Goal: Task Accomplishment & Management: Use online tool/utility

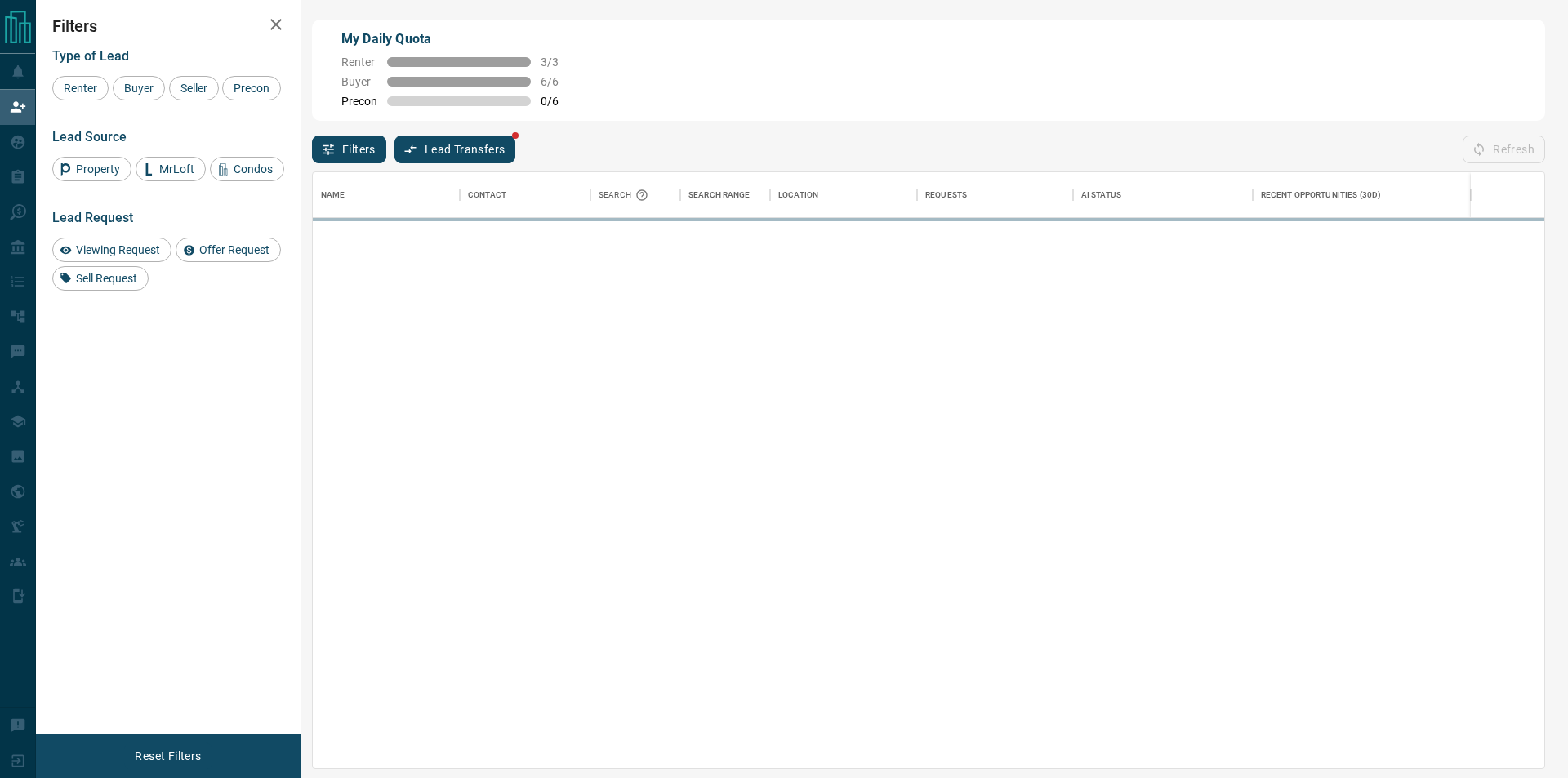
scroll to position [583, 1218]
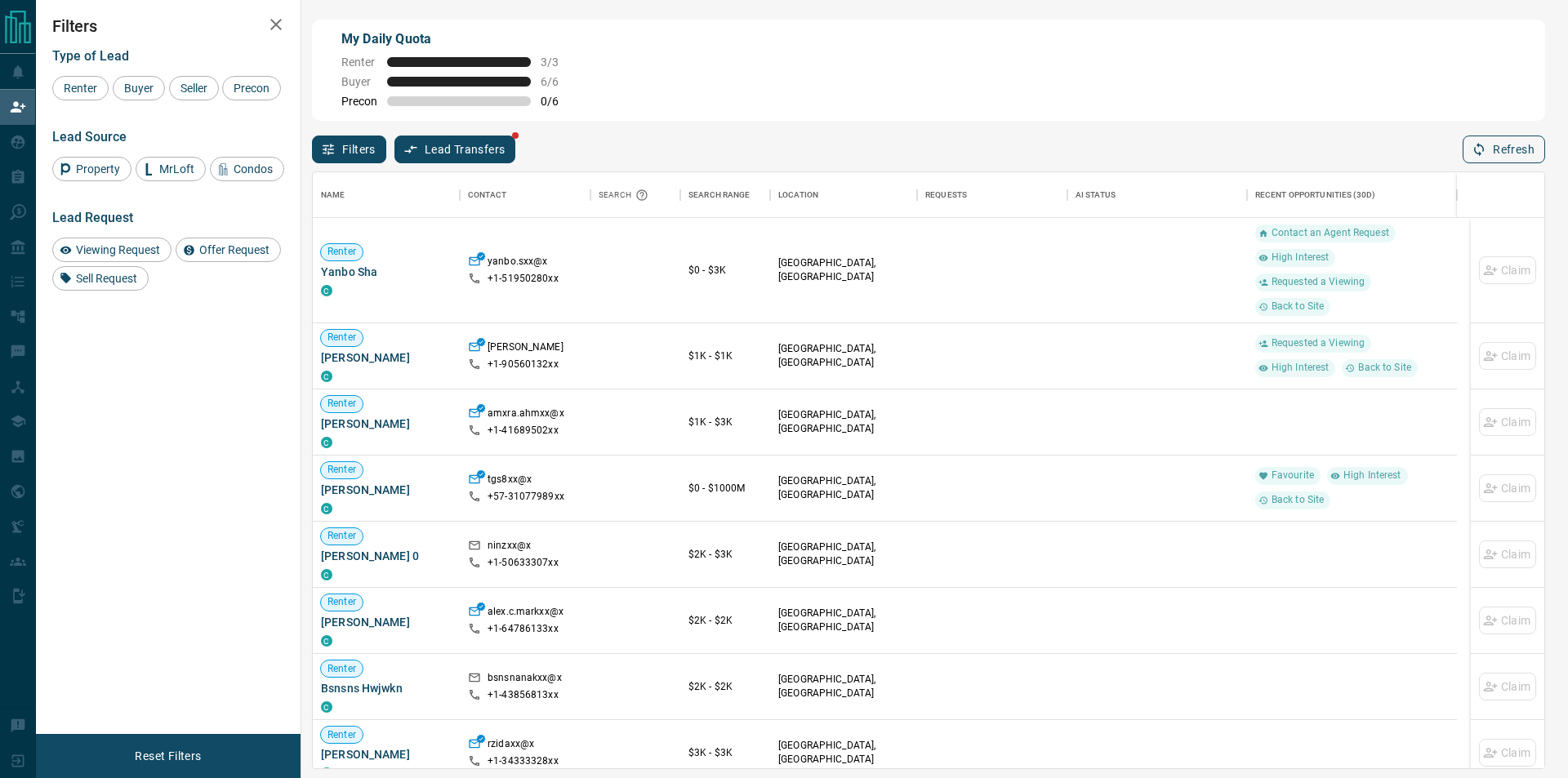
click at [1489, 159] on button "Refresh" at bounding box center [1504, 149] width 83 height 28
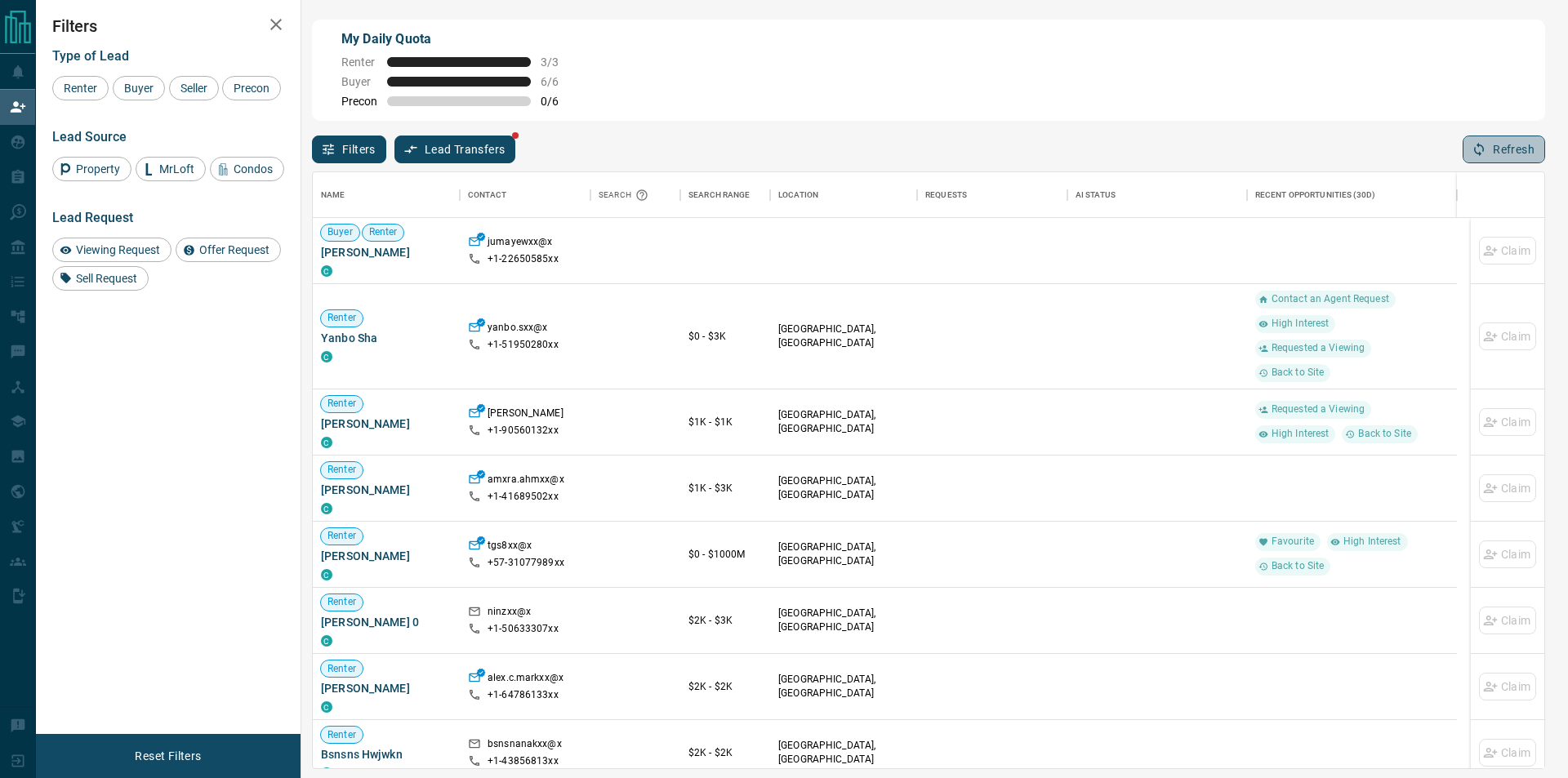
click at [1515, 140] on button "Refresh" at bounding box center [1504, 149] width 83 height 28
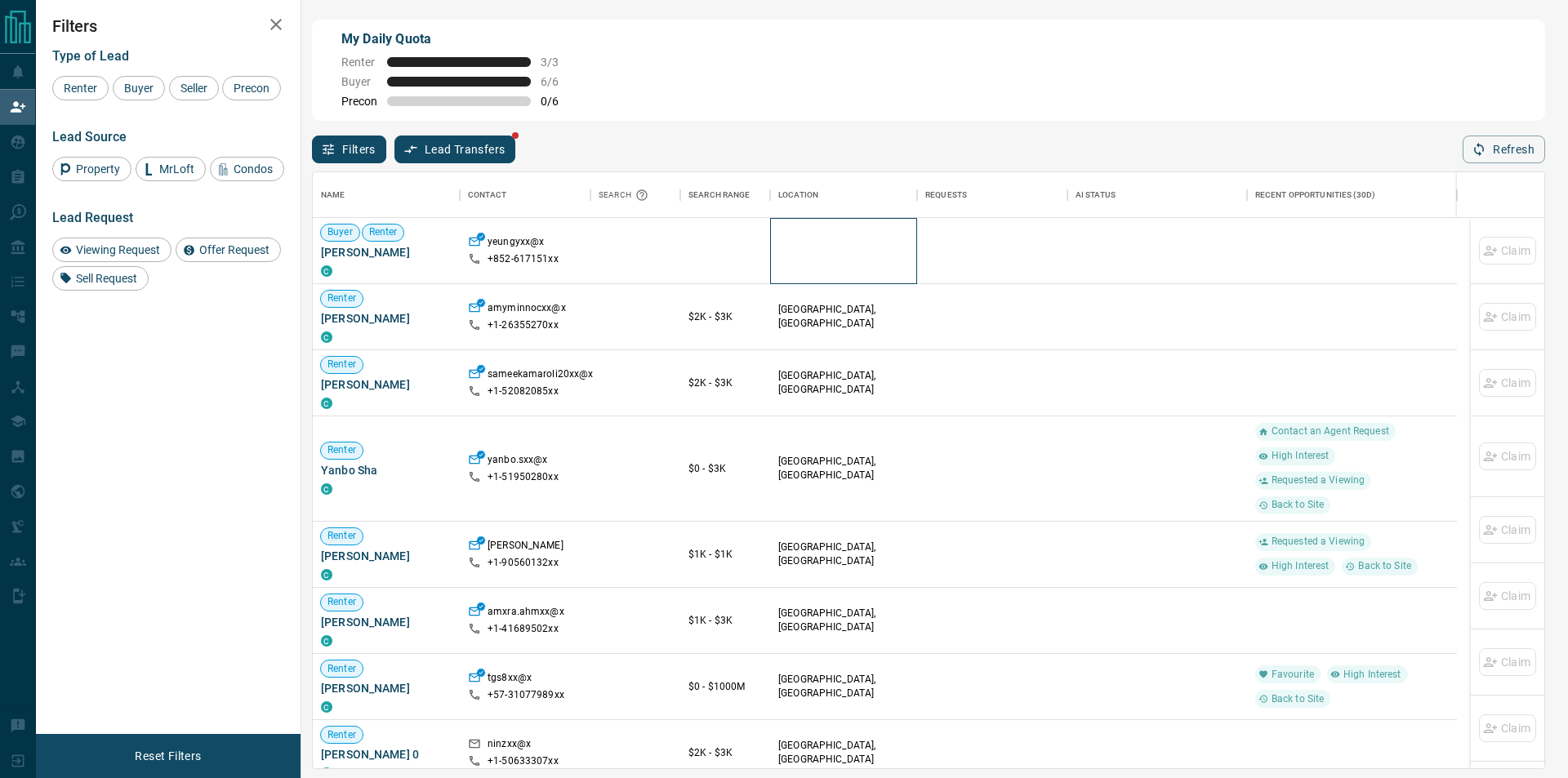
click at [900, 269] on div at bounding box center [844, 251] width 131 height 66
click at [1484, 137] on div "Filters Lead Transfers Refresh" at bounding box center [929, 141] width 1233 height 42
click at [1484, 143] on button "Refresh" at bounding box center [1504, 149] width 83 height 28
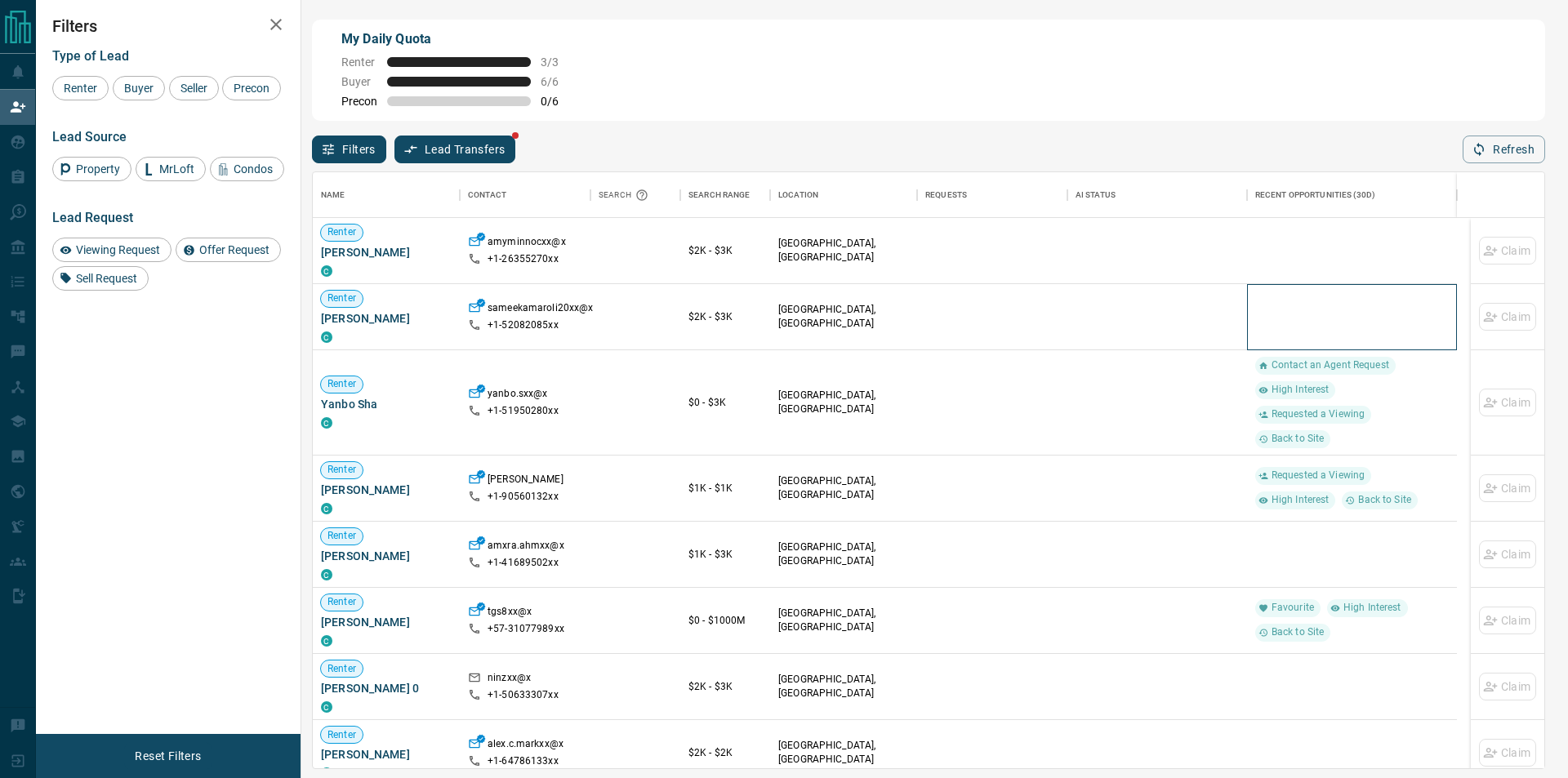
click at [1349, 291] on div at bounding box center [1352, 317] width 193 height 66
click at [1531, 111] on div "My Daily Quota Renter 3 / 3 Buyer 6 / 6 Precon 0 / 6" at bounding box center [929, 70] width 1233 height 101
click at [1504, 141] on button "Refresh" at bounding box center [1504, 149] width 83 height 28
click at [1502, 144] on div "Refresh" at bounding box center [1504, 149] width 83 height 28
